Goal: Use online tool/utility: Utilize a website feature to perform a specific function

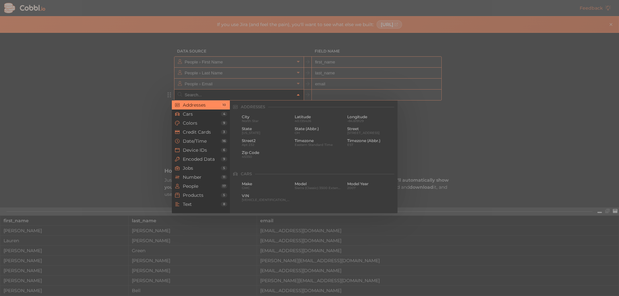
click at [211, 97] on input "text" at bounding box center [238, 95] width 111 height 11
click at [147, 112] on div at bounding box center [309, 148] width 619 height 296
click at [186, 98] on input "text" at bounding box center [238, 95] width 111 height 11
click at [191, 112] on span "Cars" at bounding box center [202, 114] width 38 height 5
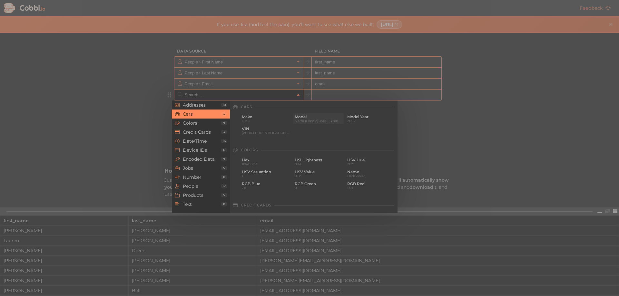
click at [304, 119] on span "Model" at bounding box center [319, 117] width 48 height 5
type input "Cars › Model"
type input "model"
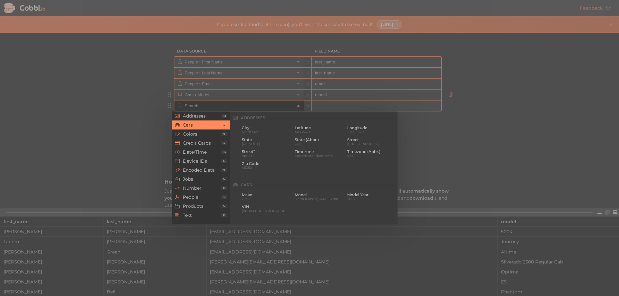
click at [241, 108] on input "text" at bounding box center [238, 106] width 111 height 11
click at [121, 141] on div at bounding box center [309, 148] width 619 height 296
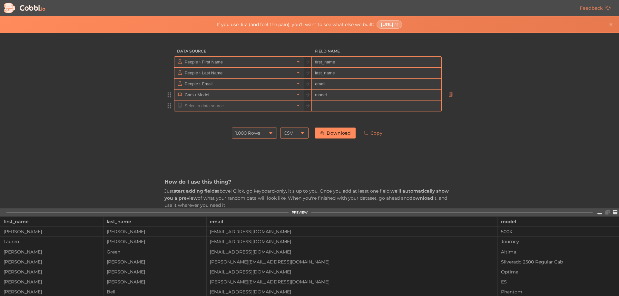
click at [267, 130] on div "1,000 Rows" at bounding box center [254, 133] width 45 height 11
click at [246, 146] on li "10 Rows" at bounding box center [252, 144] width 44 height 11
click at [296, 133] on div "CSV" at bounding box center [294, 133] width 28 height 11
click at [300, 137] on div "CSV" at bounding box center [294, 133] width 28 height 11
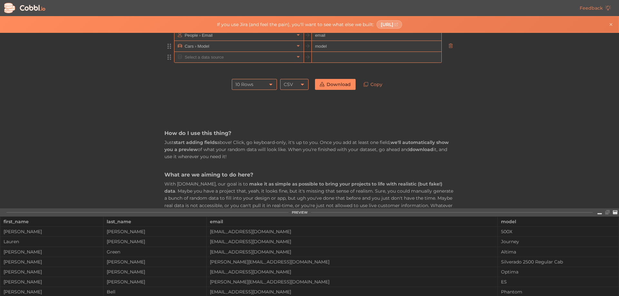
scroll to position [0, 0]
